Goal: Task Accomplishment & Management: Manage account settings

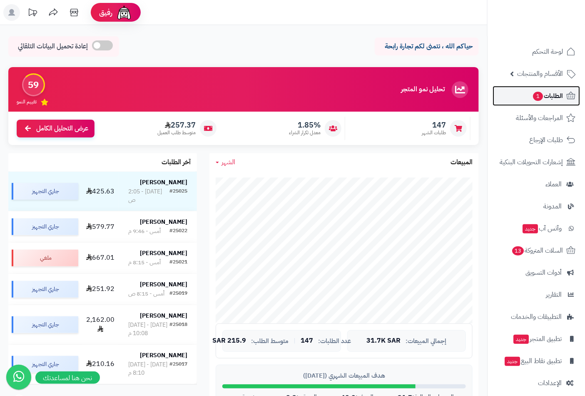
click at [554, 91] on span "الطلبات 1" at bounding box center [547, 96] width 31 height 12
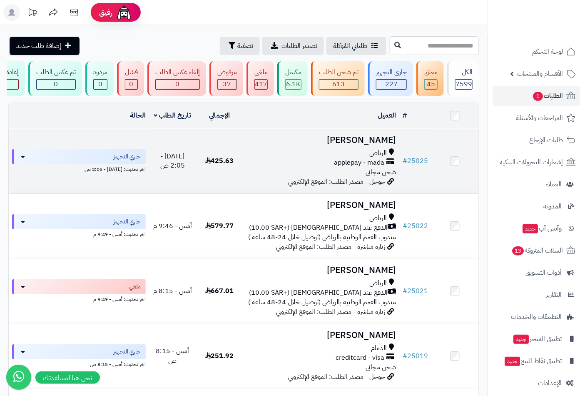
click at [373, 158] on span "الرياض" at bounding box center [378, 153] width 17 height 10
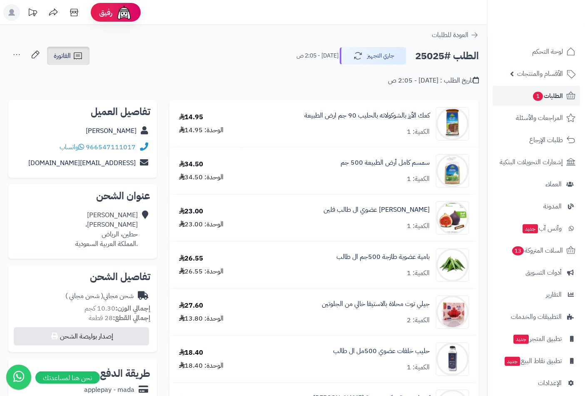
click at [71, 47] on link "الفاتورة" at bounding box center [68, 56] width 42 height 18
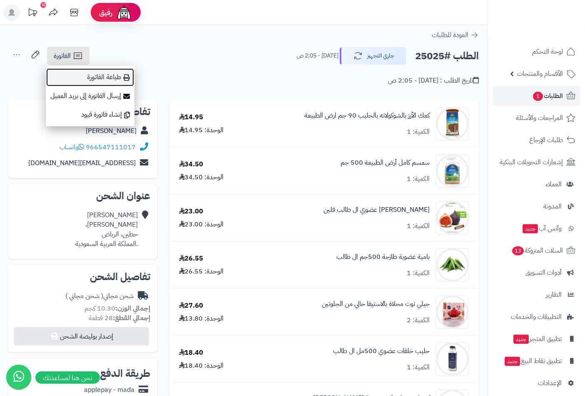
click at [115, 75] on link "طباعة الفاتورة" at bounding box center [90, 77] width 89 height 19
